Goal: Find specific page/section: Locate a particular part of the current website

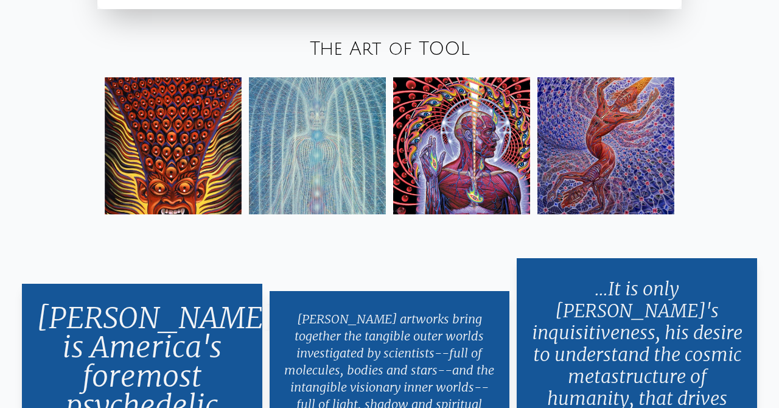
scroll to position [1952, 0]
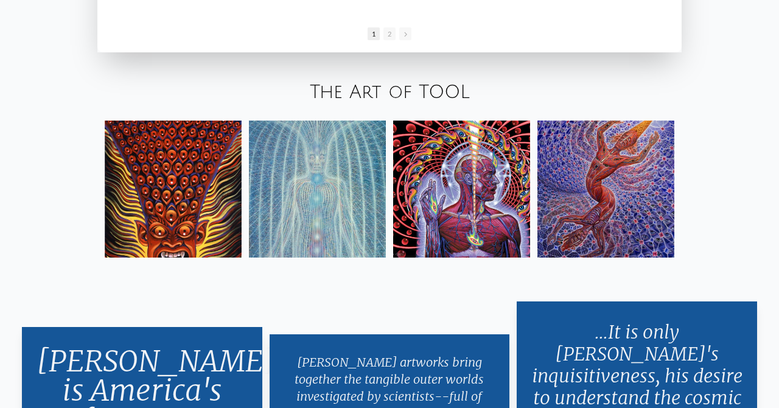
click at [603, 214] on img at bounding box center [605, 188] width 137 height 137
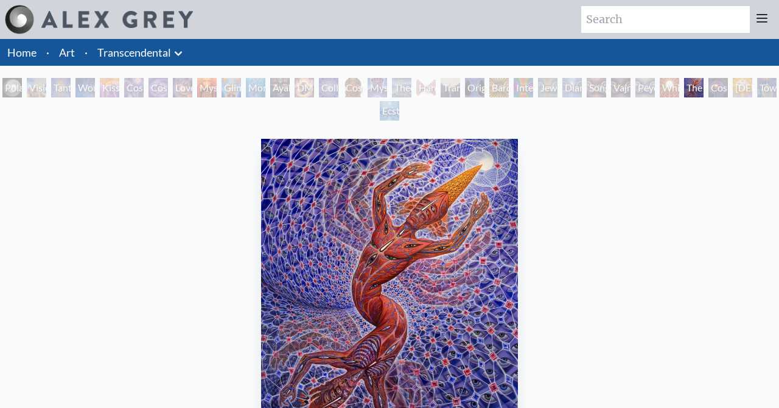
click at [435, 86] on div "Hands that See" at bounding box center [425, 87] width 19 height 19
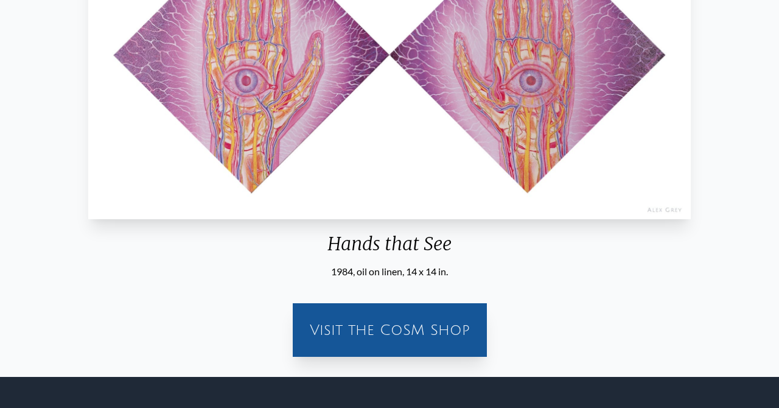
scroll to position [357, 0]
